Goal: Task Accomplishment & Management: Manage account settings

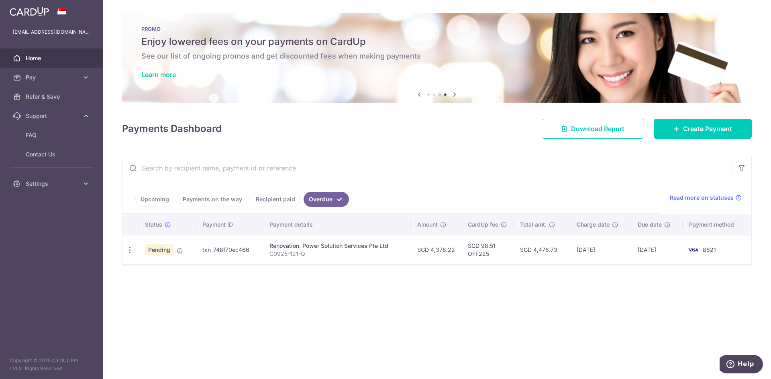
click at [390, 273] on div "× Pause Schedule Pause all future payments in this series Pause just this one p…" at bounding box center [437, 189] width 668 height 379
click at [52, 56] on span "Home" at bounding box center [52, 58] width 53 height 8
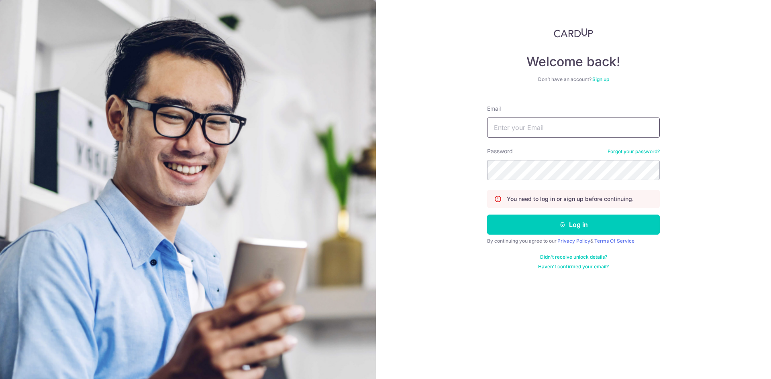
click at [517, 137] on input "Email" at bounding box center [573, 128] width 173 height 20
type input "[EMAIL_ADDRESS][DOMAIN_NAME]"
click at [487, 215] on button "Log in" at bounding box center [573, 225] width 173 height 20
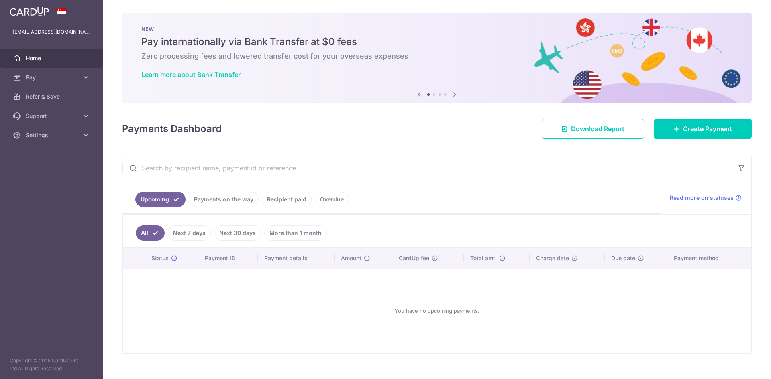
click at [312, 201] on li "Overdue" at bounding box center [330, 199] width 37 height 15
click at [317, 201] on link "Overdue" at bounding box center [332, 199] width 34 height 15
